Goal: Navigation & Orientation: Find specific page/section

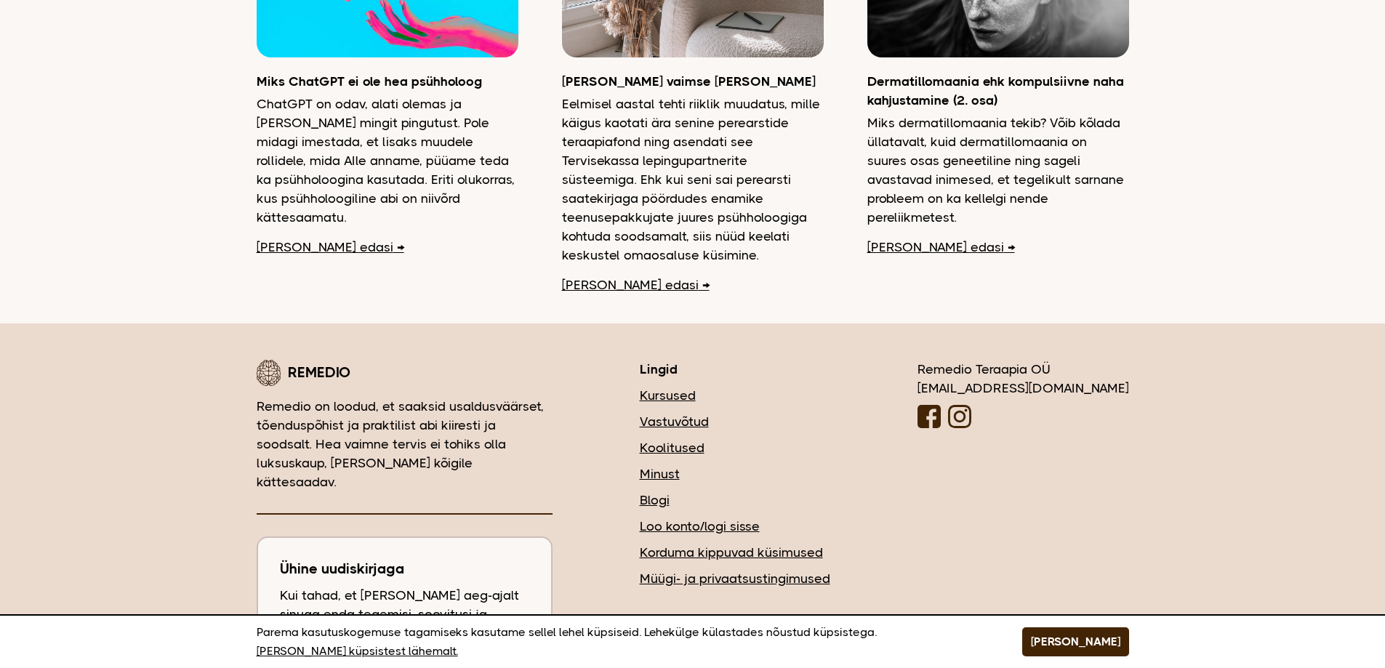
scroll to position [3709, 0]
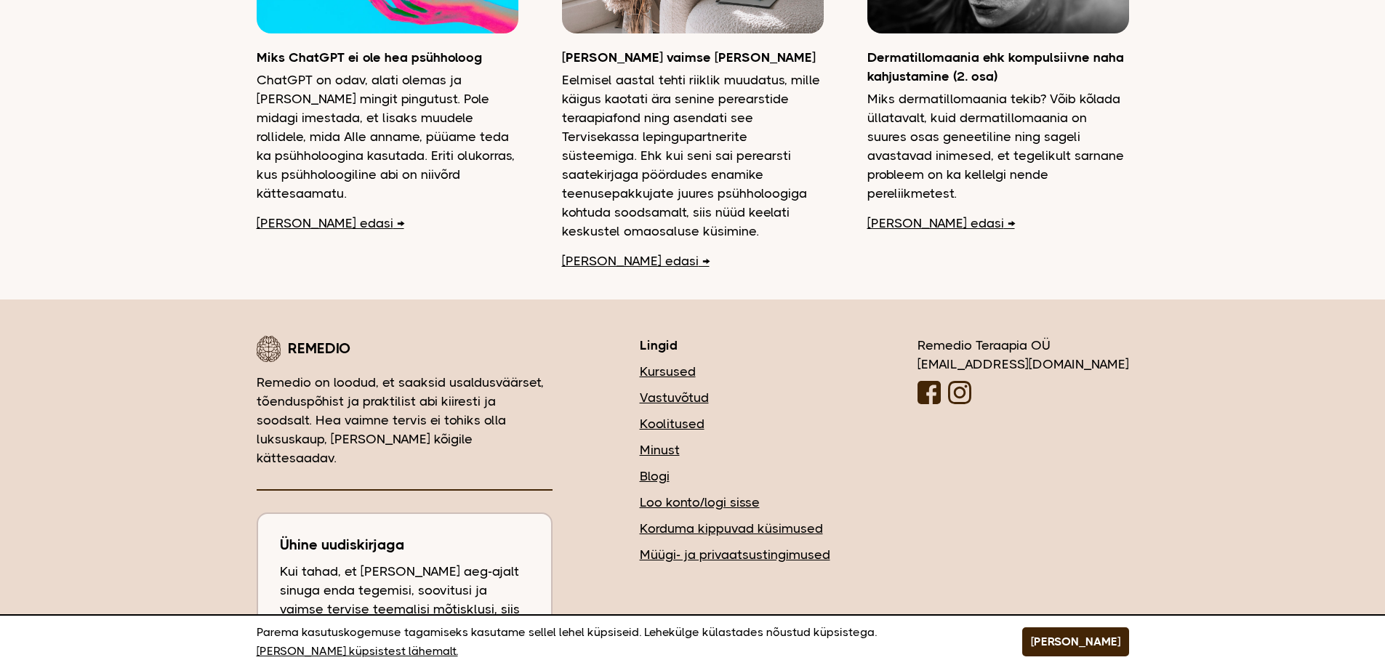
click at [730, 467] on link "Blogi" at bounding box center [735, 476] width 191 height 19
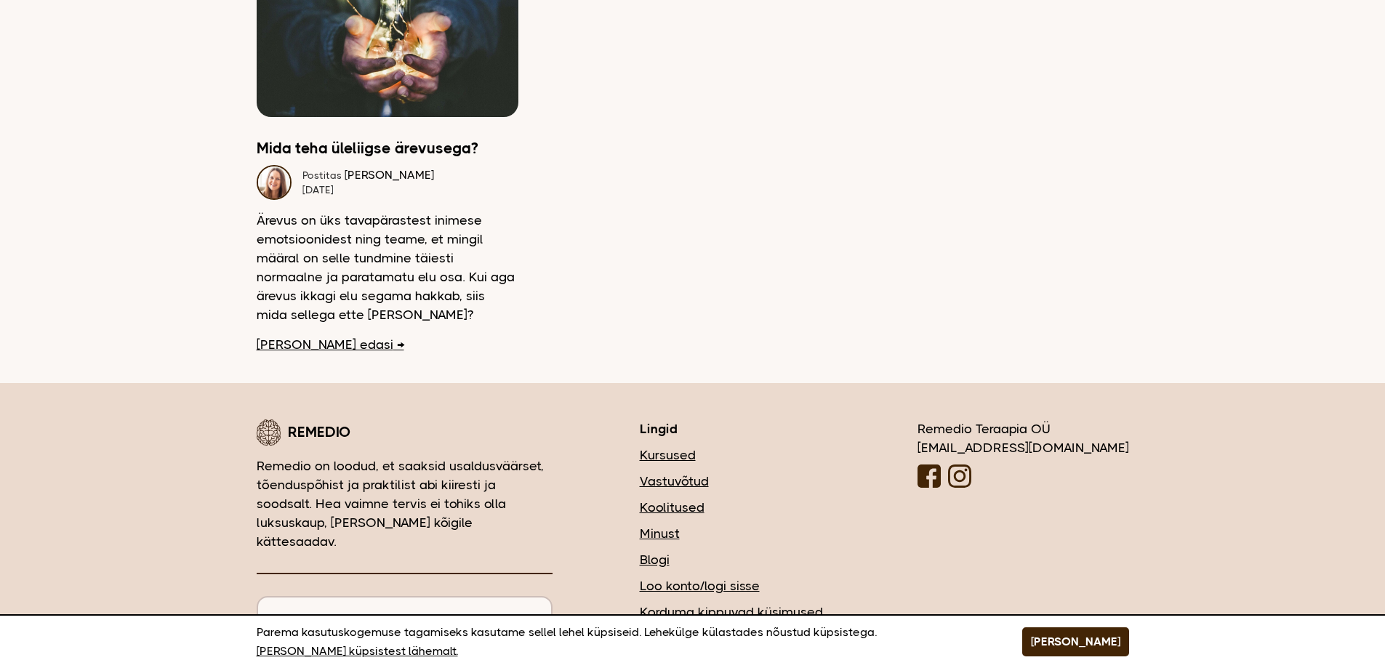
scroll to position [2214, 0]
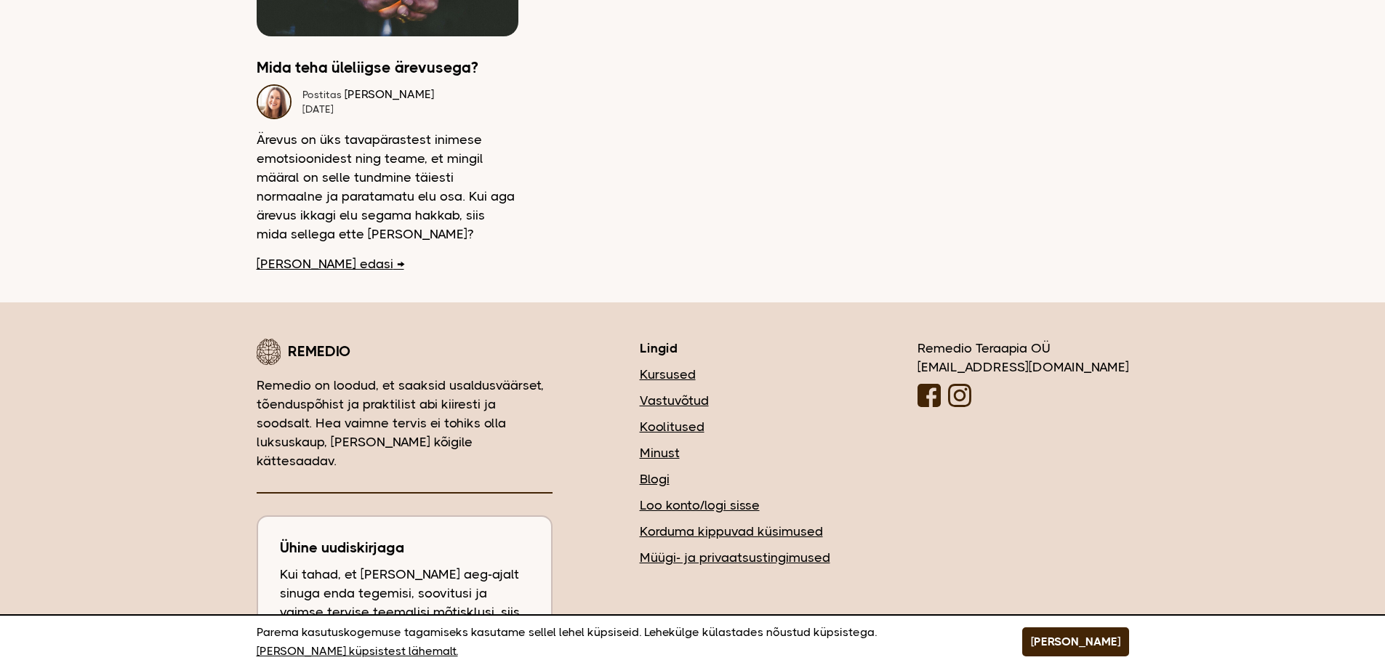
click at [734, 391] on link "Vastuvõtud" at bounding box center [735, 400] width 191 height 19
